Goal: Navigation & Orientation: Go to known website

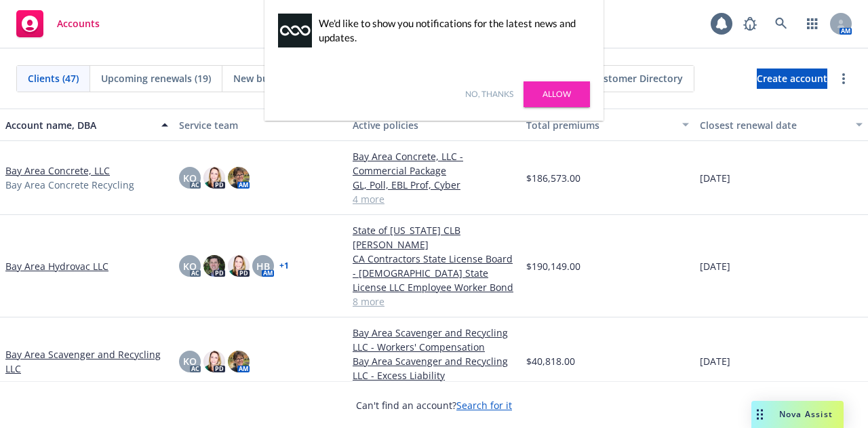
click at [555, 93] on link "Allow" at bounding box center [557, 94] width 66 height 26
